Goal: Check status: Check status

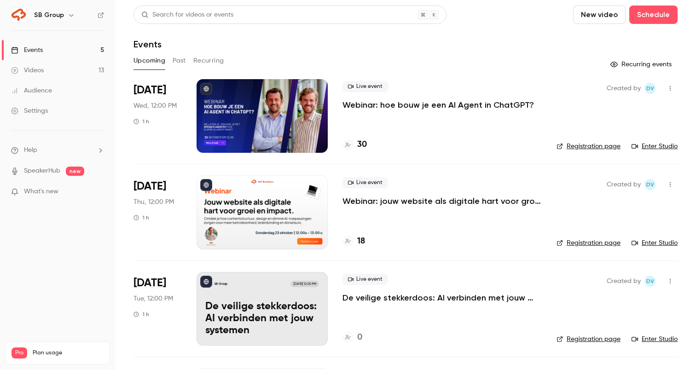
click at [364, 108] on p "Webinar: hoe bouw je een AI Agent in ChatGPT?" at bounding box center [437, 104] width 191 height 11
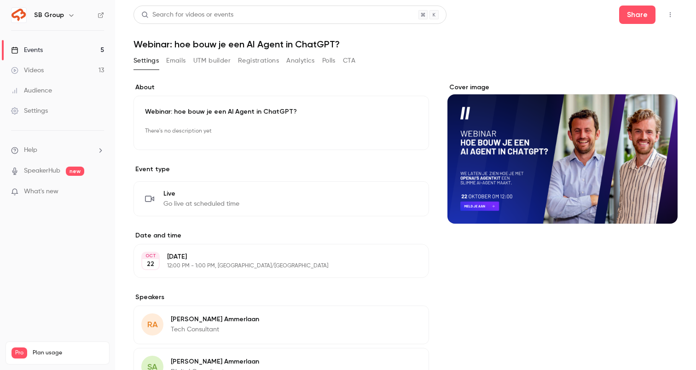
click at [259, 63] on button "Registrations" at bounding box center [258, 60] width 41 height 15
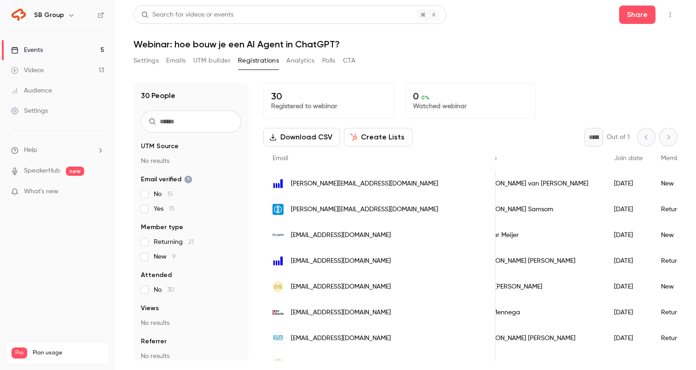
scroll to position [0, 28]
click at [86, 48] on link "Events 5" at bounding box center [57, 50] width 115 height 20
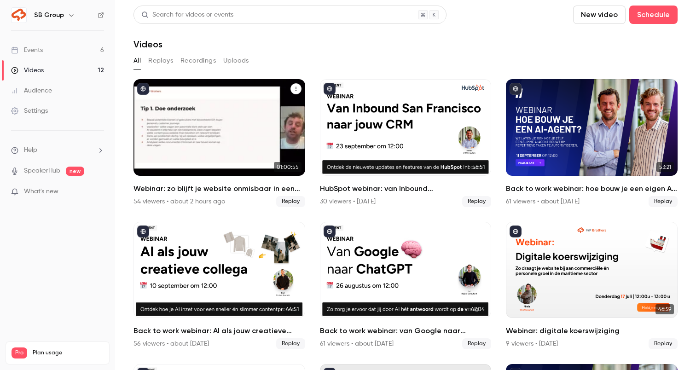
click at [172, 93] on div "Webinar: zo blijft je website onmisbaar in een AI-tijdperk" at bounding box center [219, 127] width 172 height 97
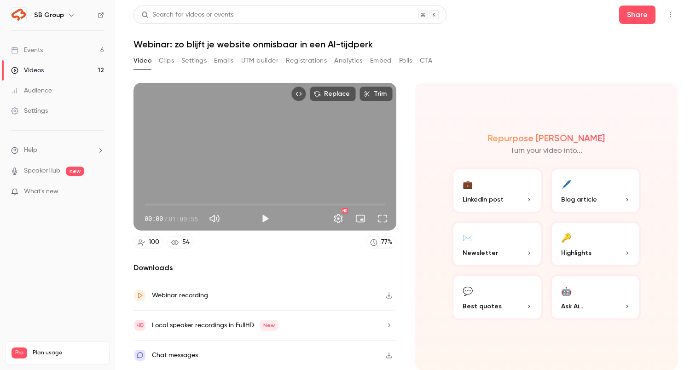
click at [300, 64] on button "Registrations" at bounding box center [306, 60] width 41 height 15
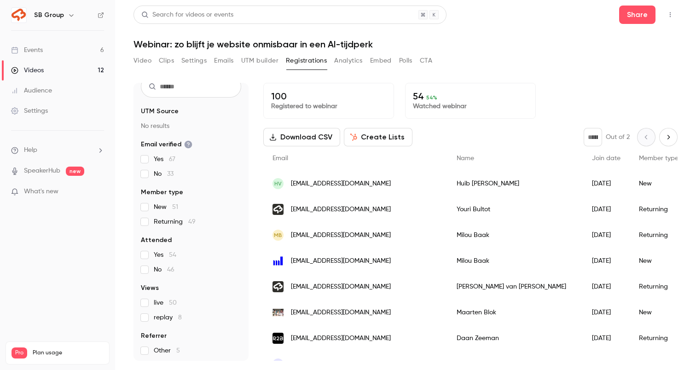
scroll to position [37, 0]
click at [170, 313] on span "replay 8" at bounding box center [168, 315] width 28 height 9
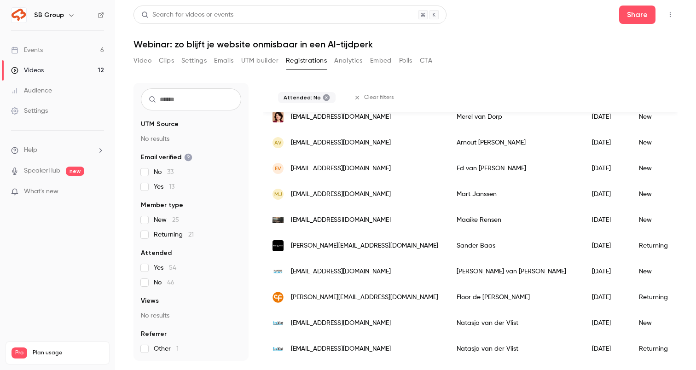
scroll to position [1024, 0]
click at [49, 52] on link "Events 6" at bounding box center [57, 50] width 115 height 20
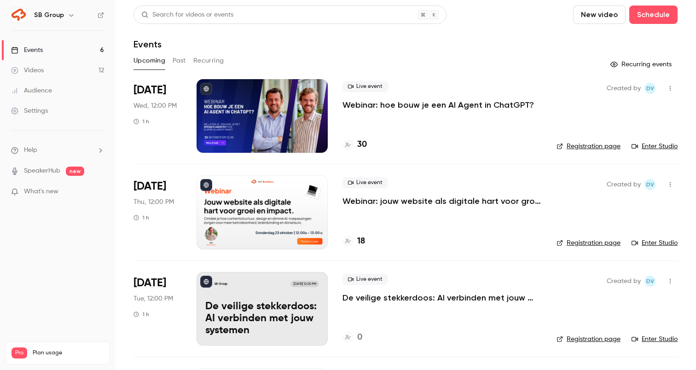
click at [49, 62] on link "Videos 12" at bounding box center [57, 70] width 115 height 20
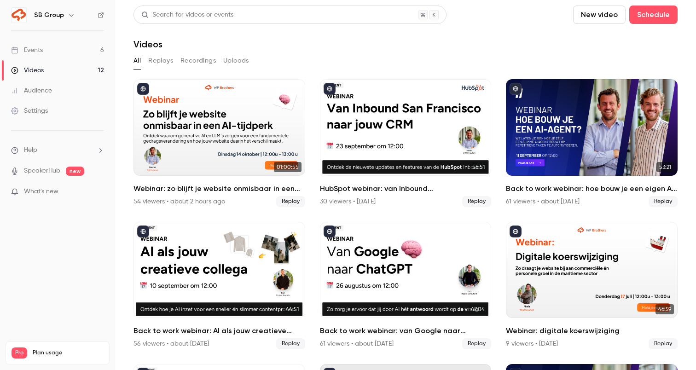
click at [63, 45] on link "Events 6" at bounding box center [57, 50] width 115 height 20
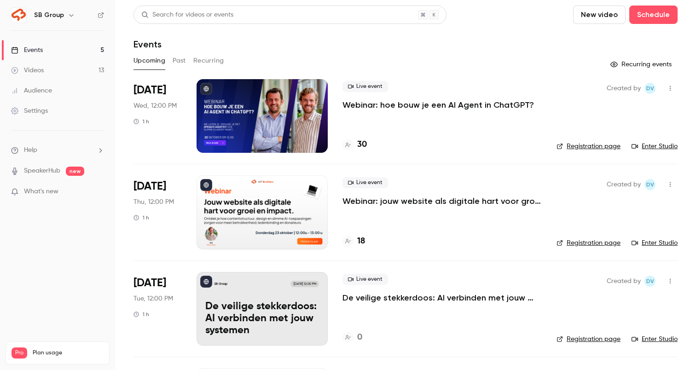
click at [381, 104] on p "Webinar: hoe bouw je een AI Agent in ChatGPT?" at bounding box center [437, 104] width 191 height 11
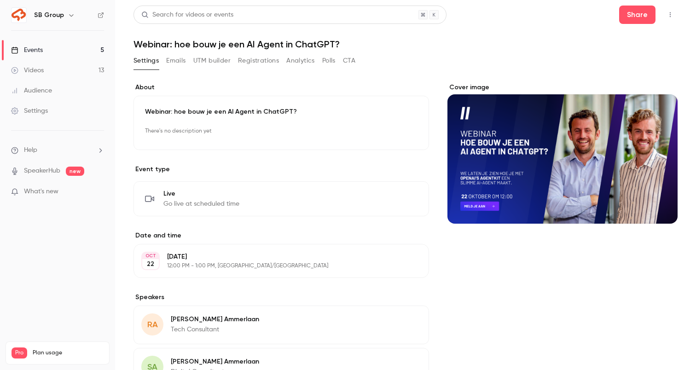
click at [257, 62] on button "Registrations" at bounding box center [258, 60] width 41 height 15
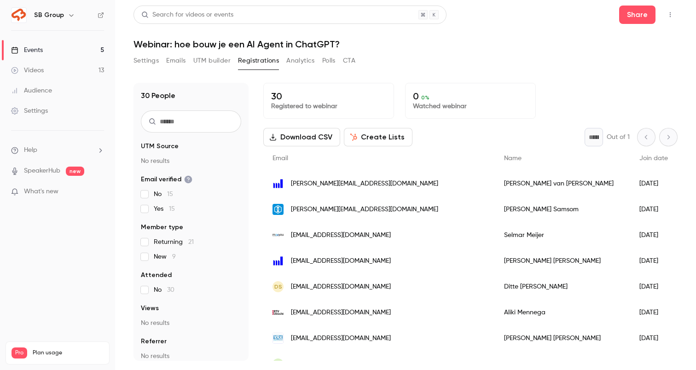
click at [79, 56] on link "Events 5" at bounding box center [57, 50] width 115 height 20
